Goal: Navigation & Orientation: Find specific page/section

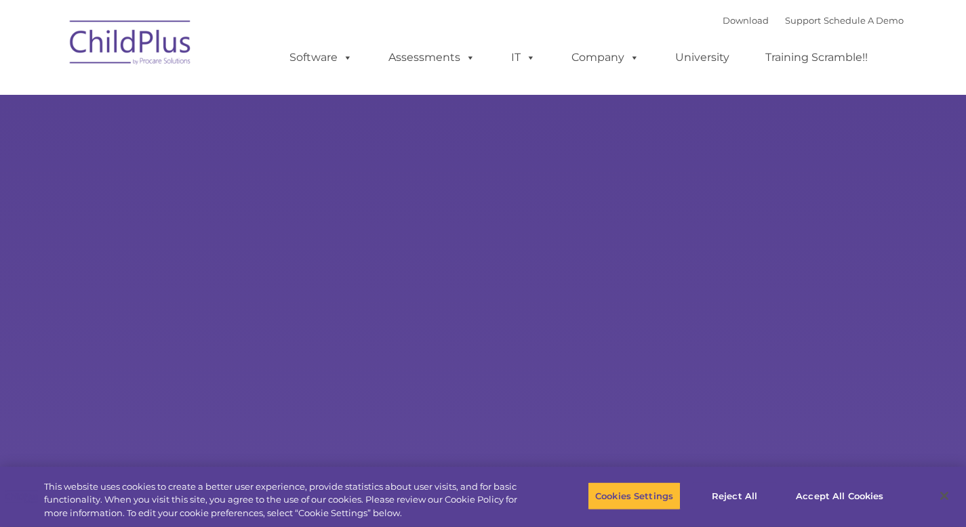
select select "MEDIUM"
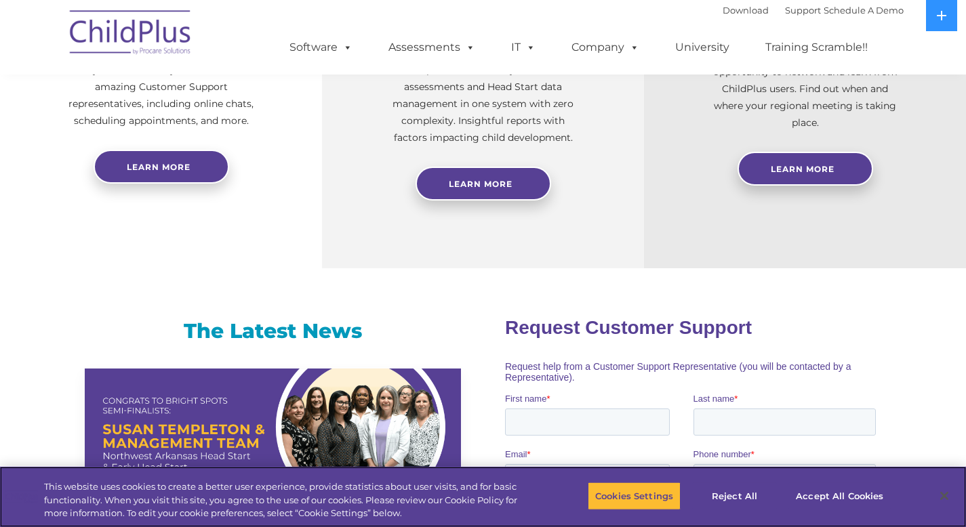
scroll to position [632, 0]
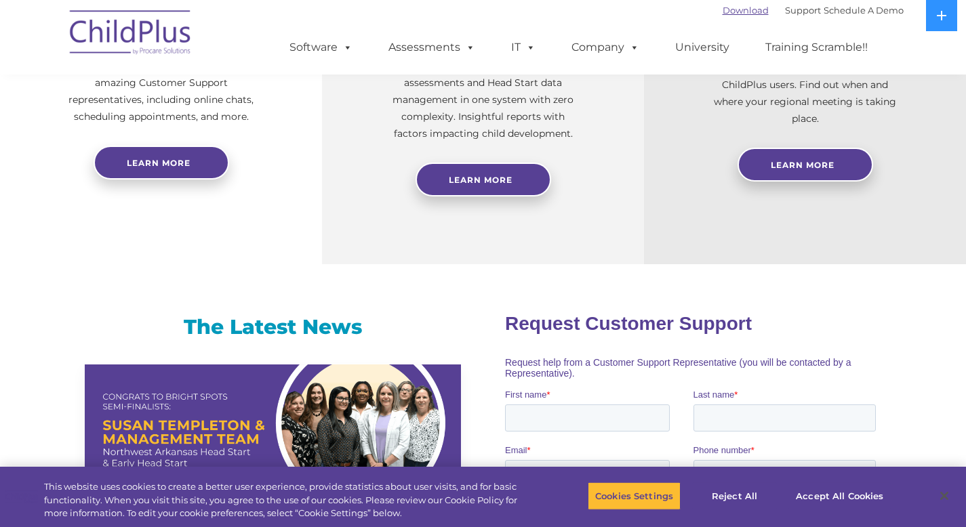
click at [722, 11] on link "Download" at bounding box center [745, 10] width 46 height 11
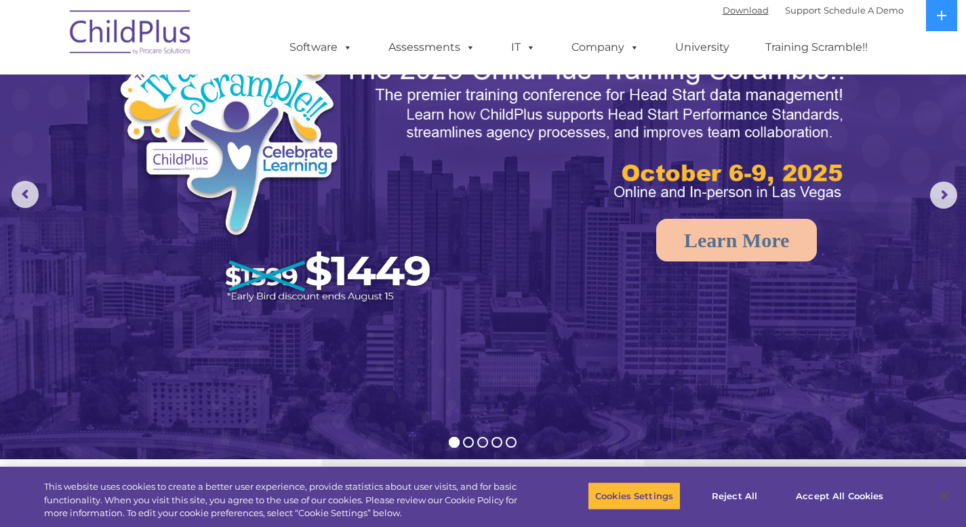
scroll to position [0, 0]
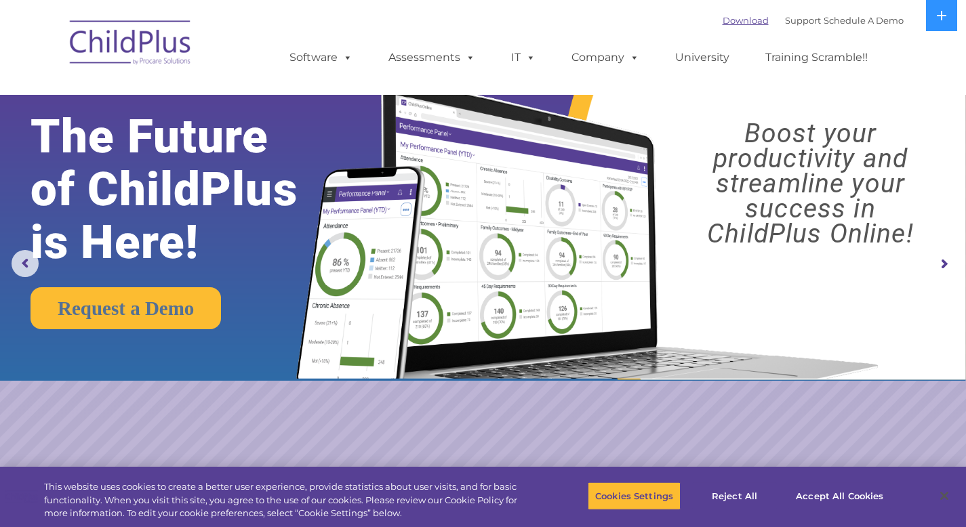
click at [740, 21] on link "Download" at bounding box center [745, 20] width 46 height 11
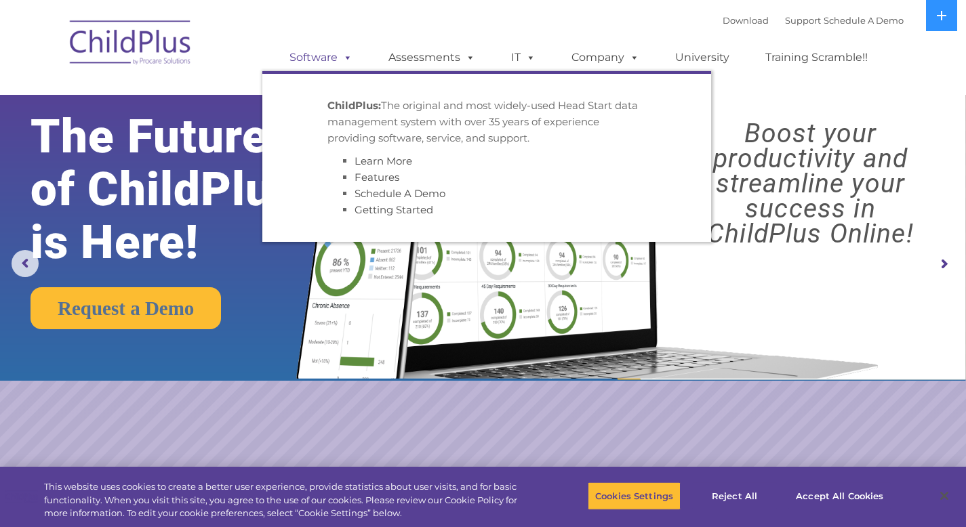
click at [337, 64] on link "Software" at bounding box center [321, 57] width 90 height 27
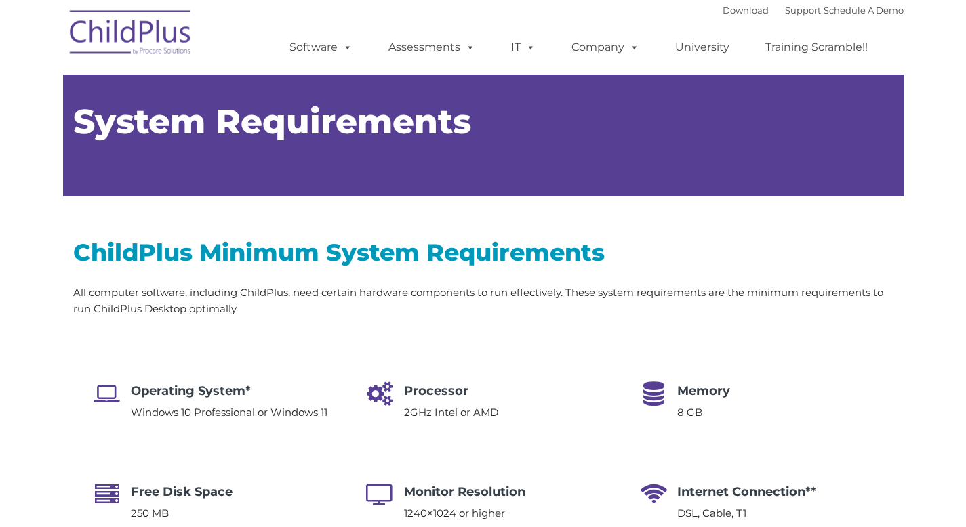
type input ""
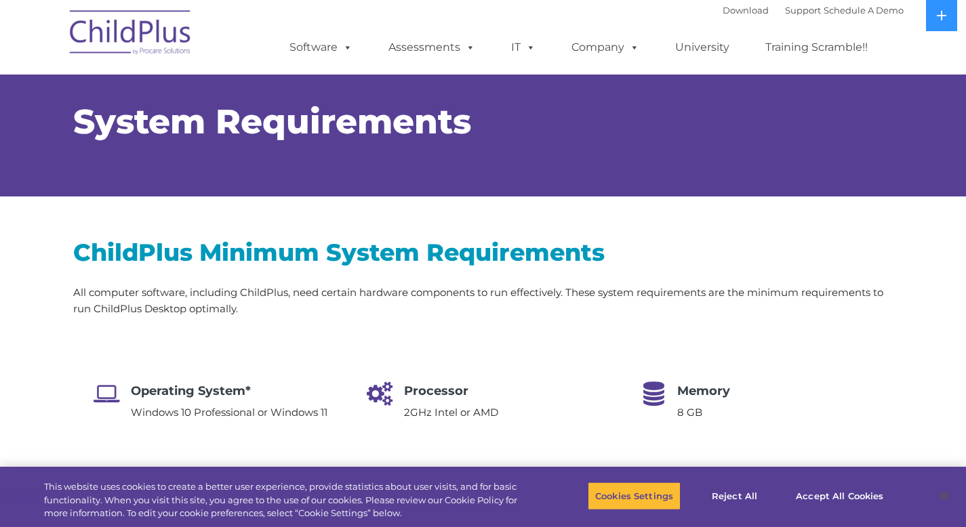
select select "MEDIUM"
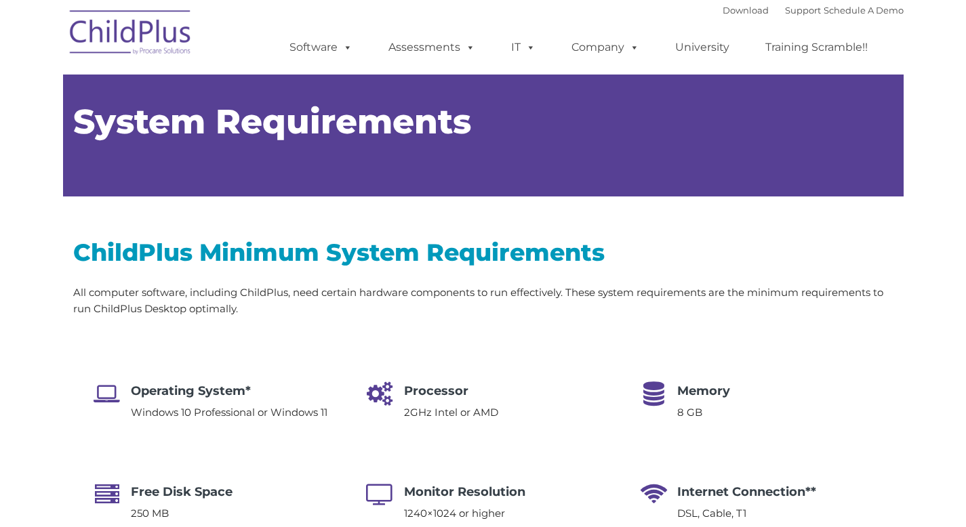
type input ""
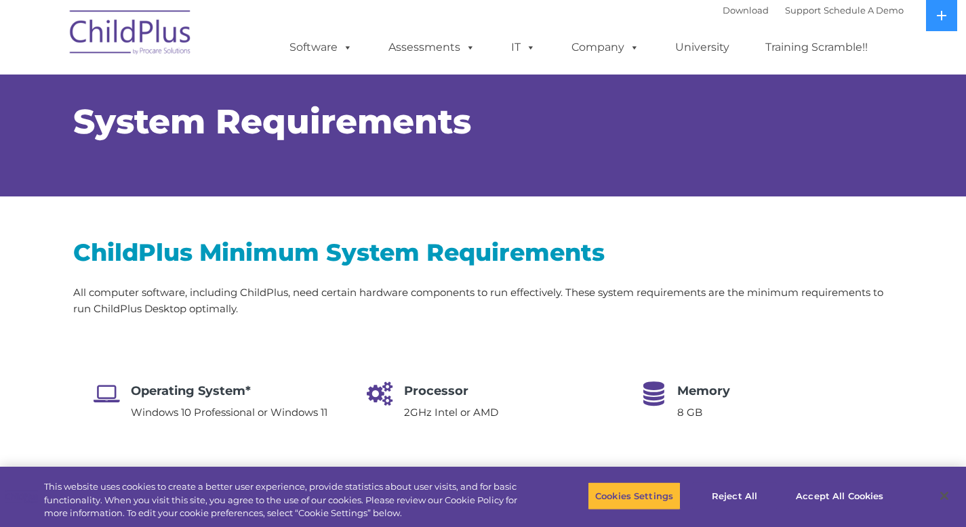
select select "MEDIUM"
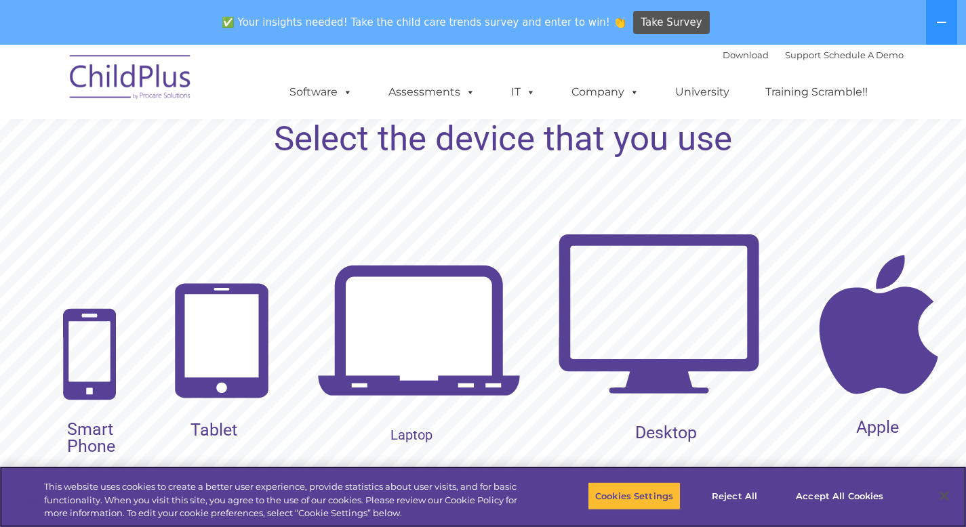
scroll to position [1359, 0]
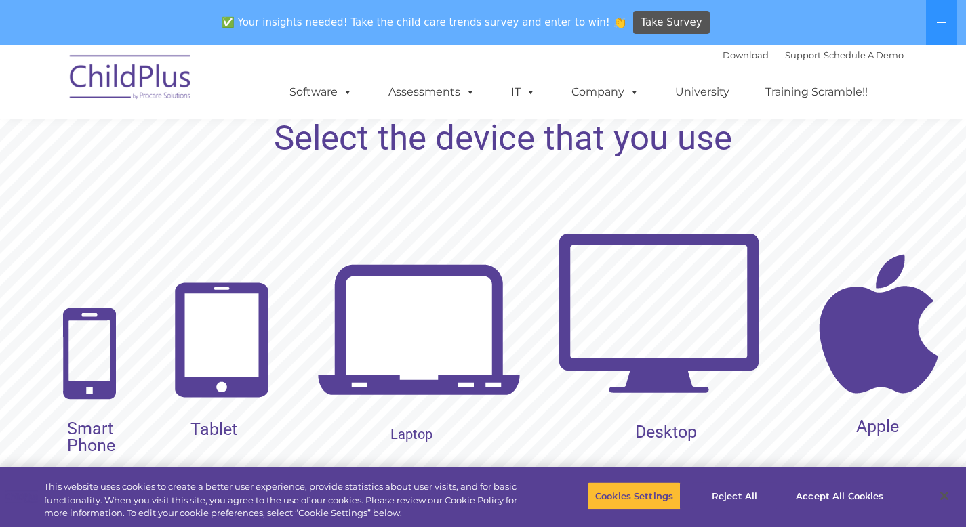
click at [916, 337] on img at bounding box center [878, 323] width 203 height 203
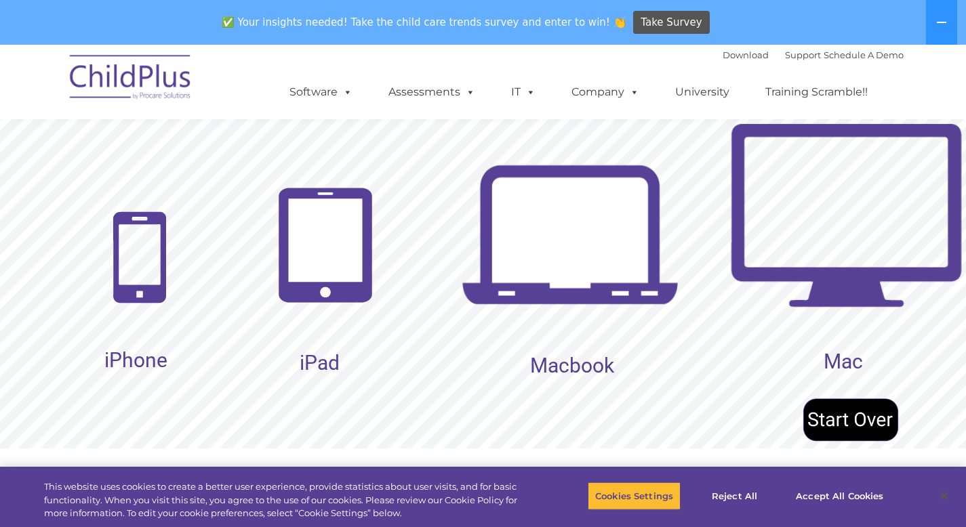
scroll to position [1473, 0]
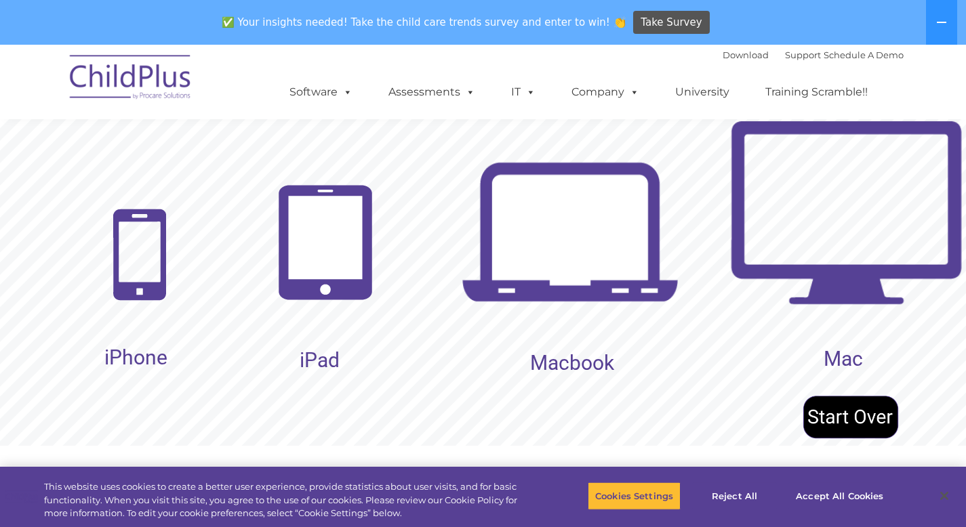
click at [621, 215] on img at bounding box center [569, 235] width 217 height 217
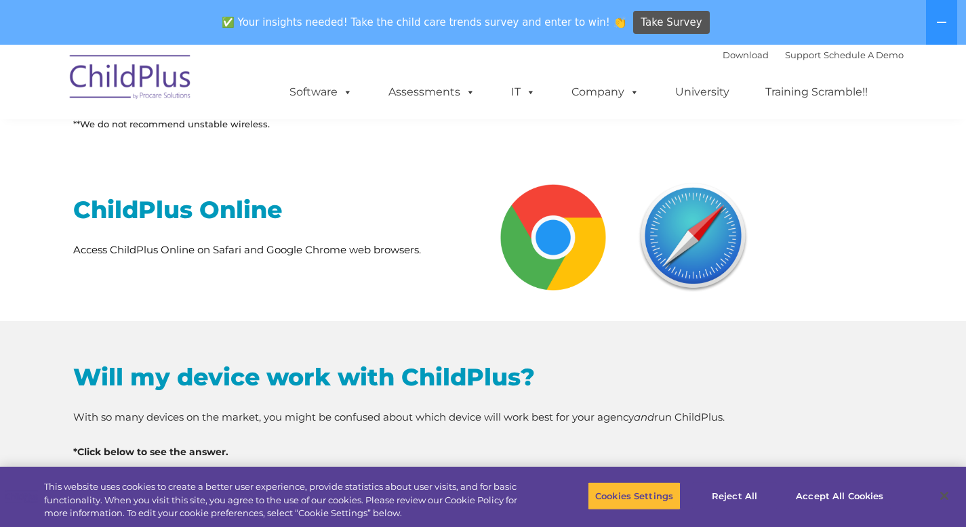
scroll to position [0, 0]
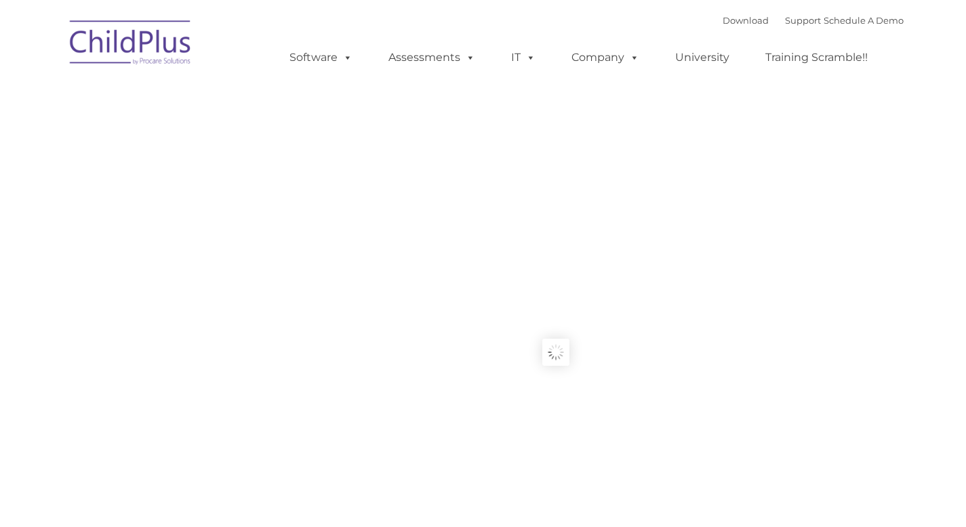
type input ""
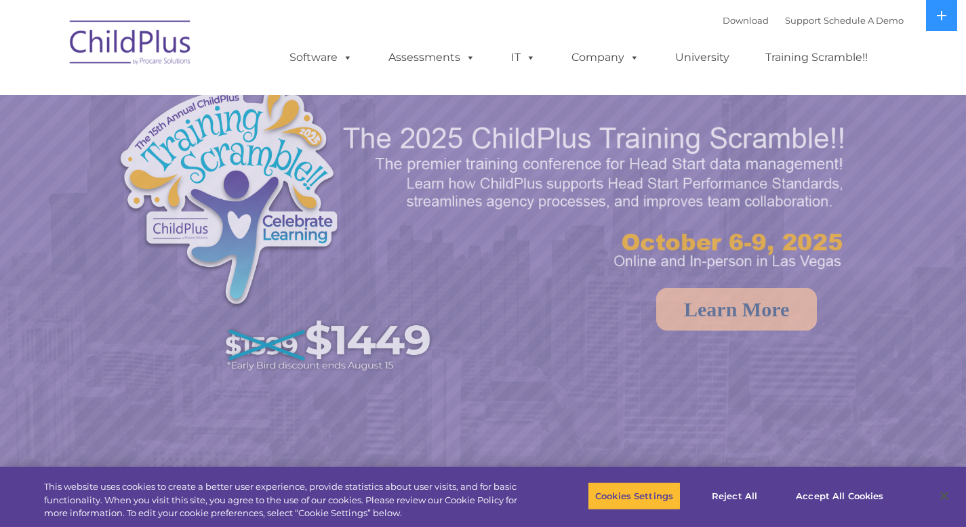
select select "MEDIUM"
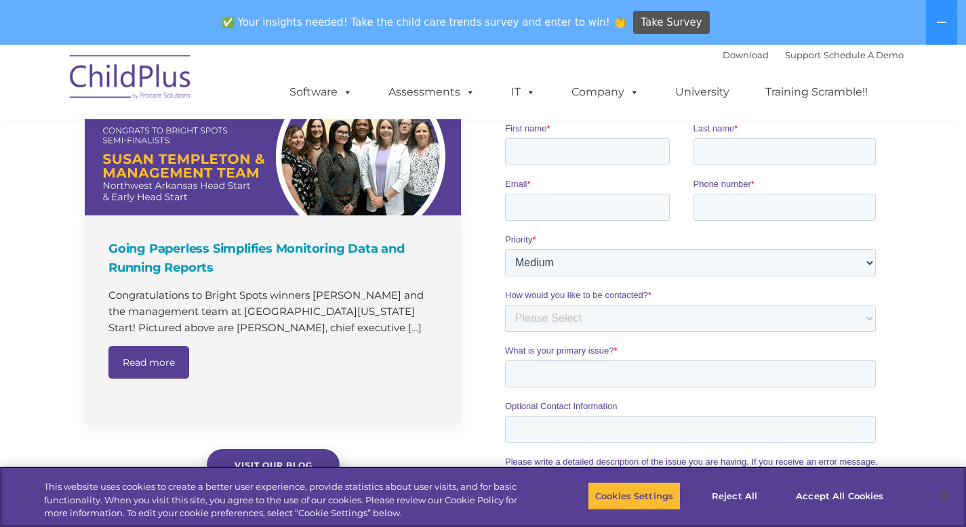
scroll to position [510, 0]
